Goal: Task Accomplishment & Management: Complete application form

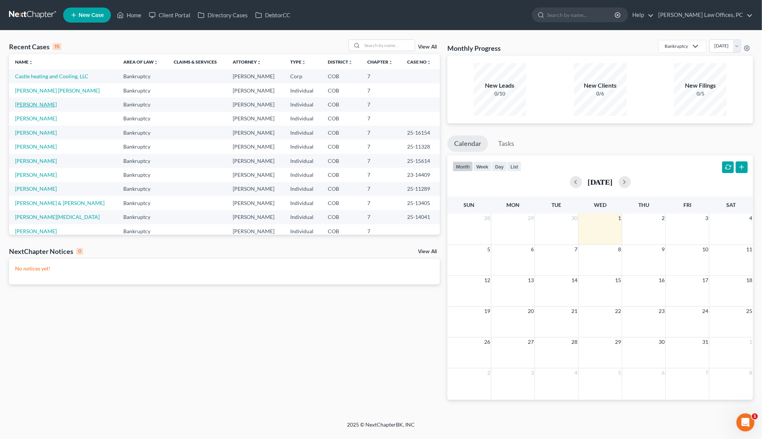
click at [38, 104] on link "[PERSON_NAME]" at bounding box center [36, 104] width 42 height 6
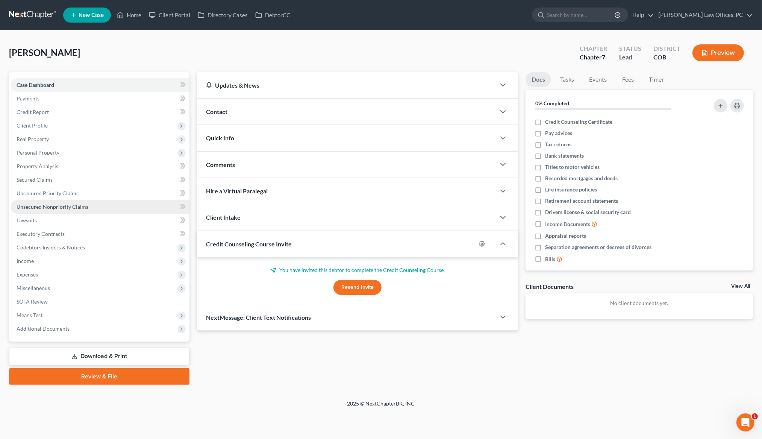
click at [64, 207] on span "Unsecured Nonpriority Claims" at bounding box center [53, 206] width 72 height 6
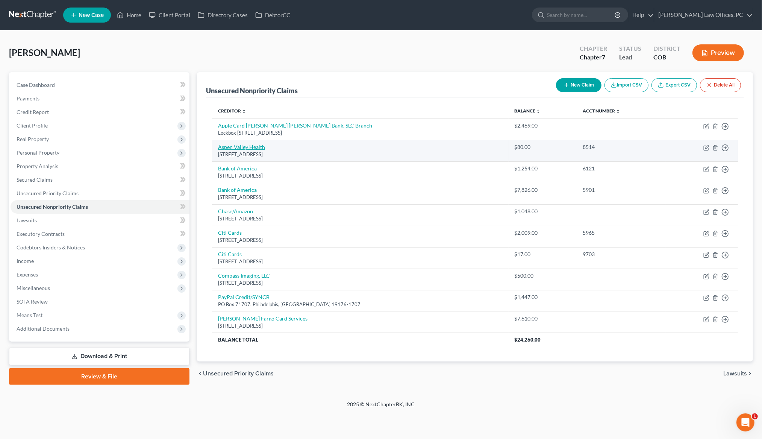
click at [255, 149] on link "Aspen Valley Health" at bounding box center [241, 147] width 47 height 6
select select "46"
select select "9"
select select "0"
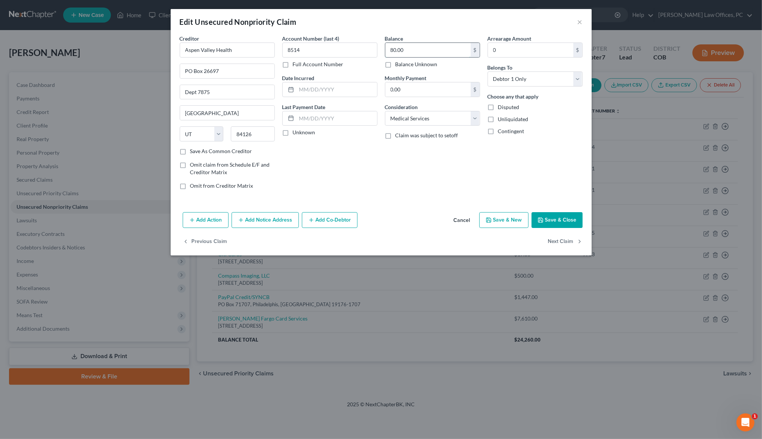
click at [424, 50] on input "80.00" at bounding box center [427, 50] width 85 height 14
click at [579, 20] on button "×" at bounding box center [579, 21] width 5 height 9
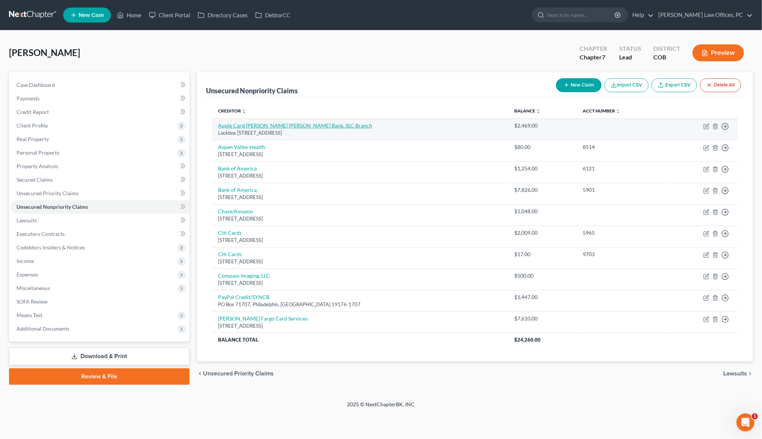
click at [279, 124] on link "Apple Card [PERSON_NAME] [PERSON_NAME] Bank, SLC Branch" at bounding box center [295, 125] width 154 height 6
select select "39"
select select "10"
select select "0"
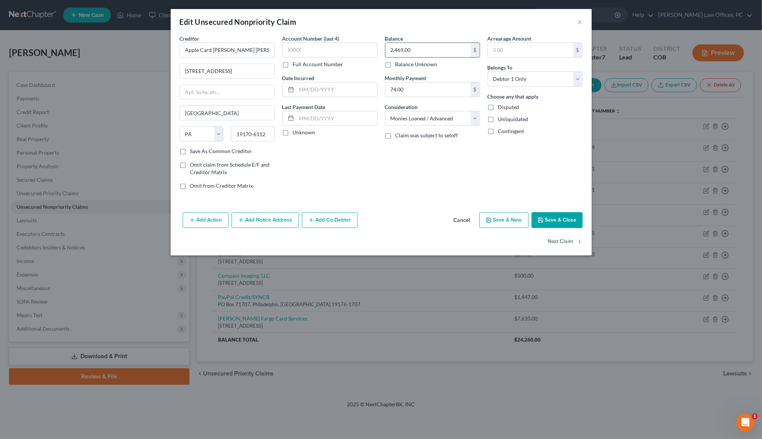
click at [403, 50] on input "2,469.00" at bounding box center [427, 50] width 85 height 14
drag, startPoint x: 403, startPoint y: 50, endPoint x: 396, endPoint y: 51, distance: 7.7
click at [396, 51] on input "2,469.00" at bounding box center [427, 50] width 85 height 14
drag, startPoint x: 412, startPoint y: 52, endPoint x: 388, endPoint y: 49, distance: 24.6
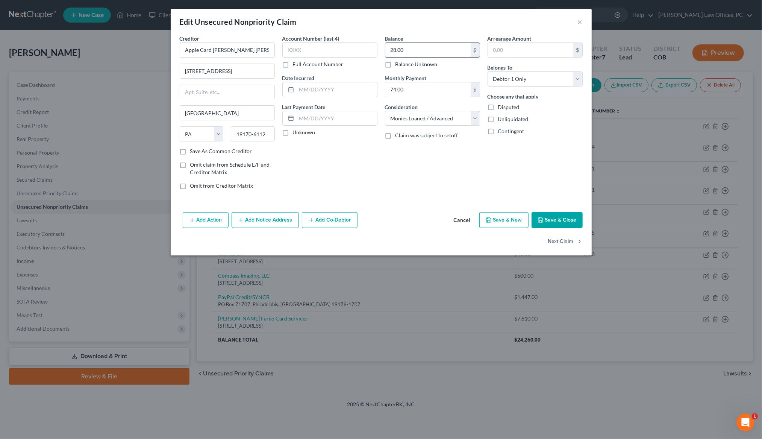
click at [388, 49] on input "28.00" at bounding box center [427, 50] width 85 height 14
type input "2,876.00"
click at [549, 221] on button "Save & Close" at bounding box center [556, 220] width 51 height 16
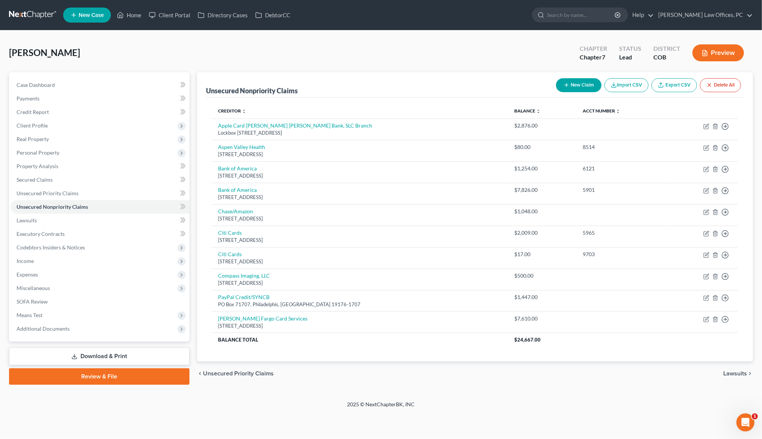
click at [333, 77] on div "Unsecured Nonpriority Claims New Claim Import CSV Export CSV Delete All" at bounding box center [475, 84] width 538 height 25
